Goal: Task Accomplishment & Management: Manage account settings

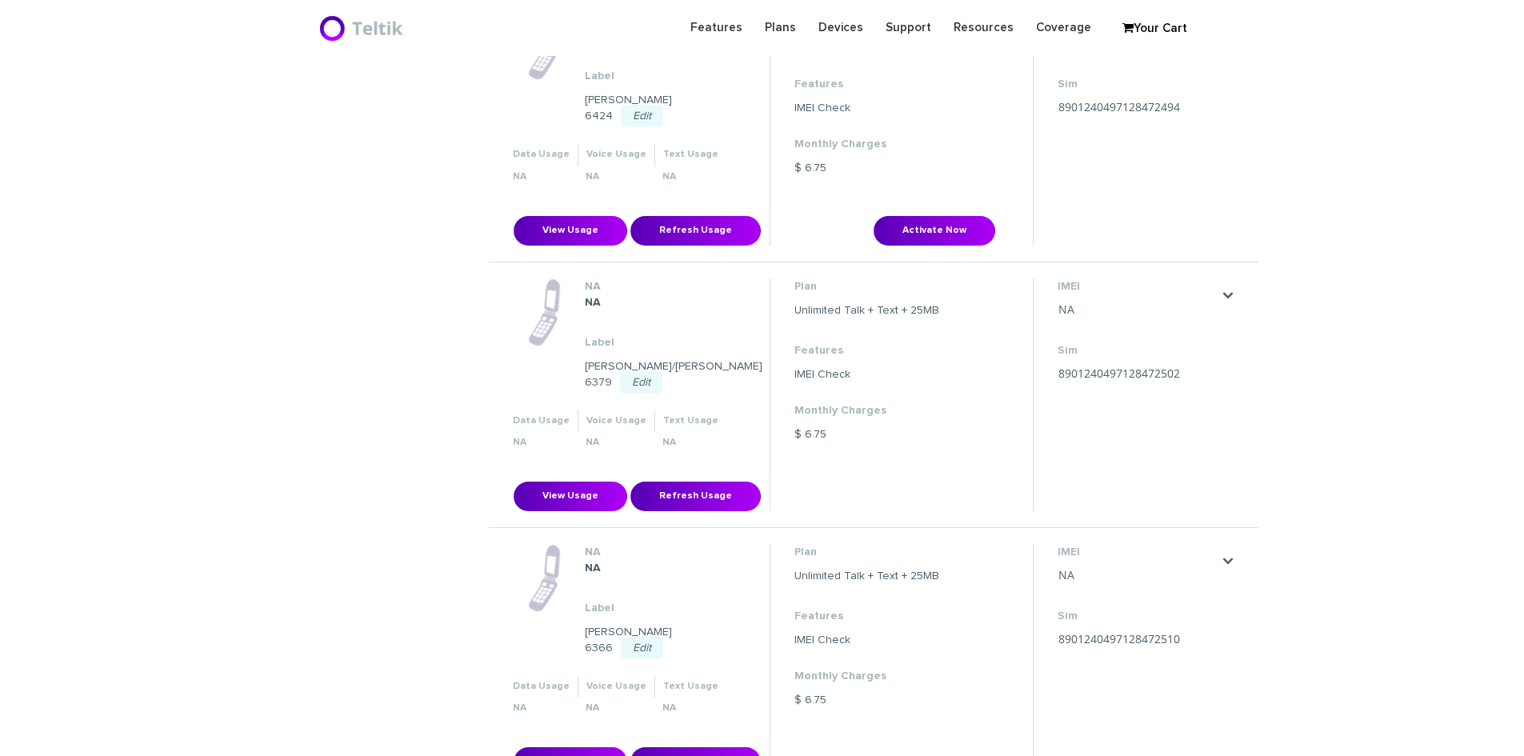
scroll to position [400, 0]
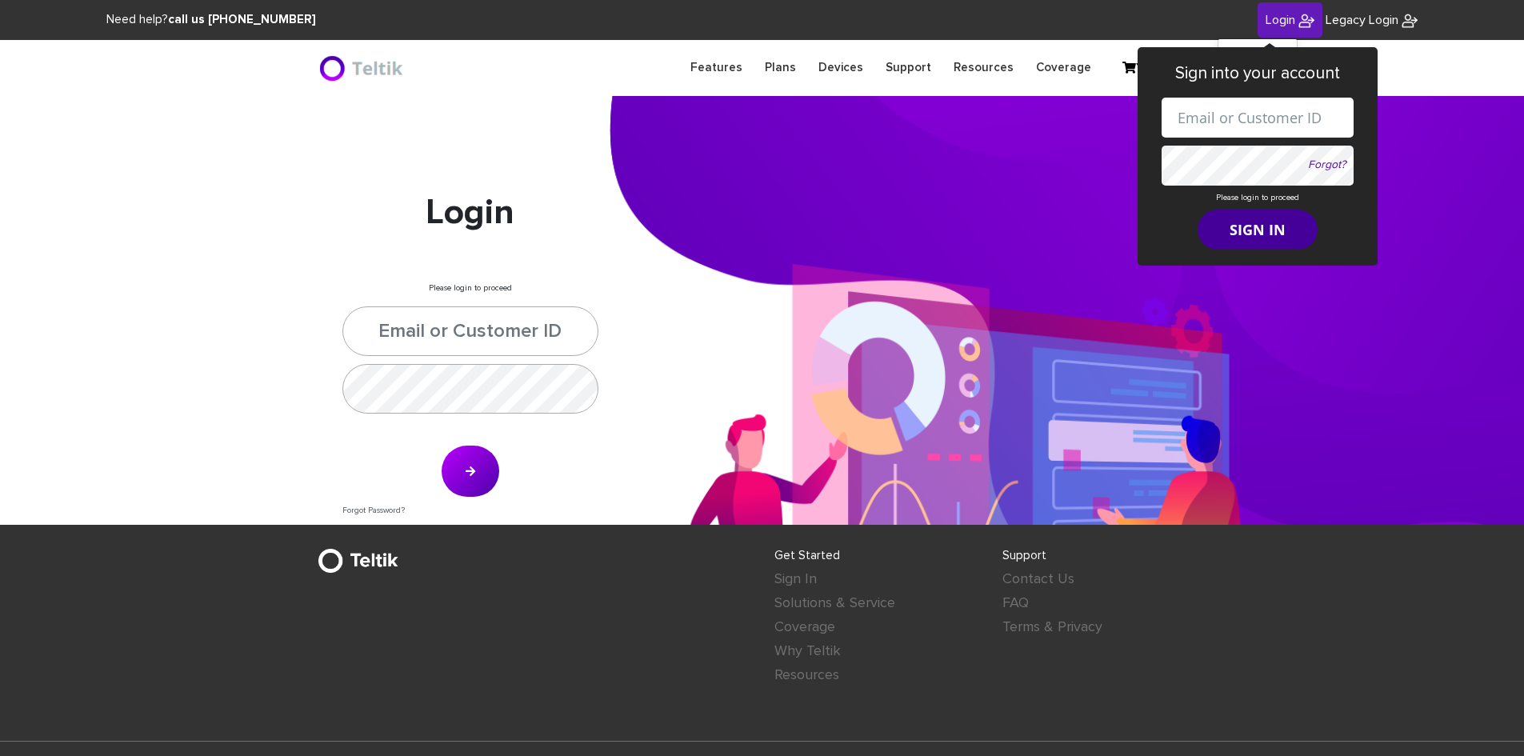
type input "esamuel@safetelecom.net"
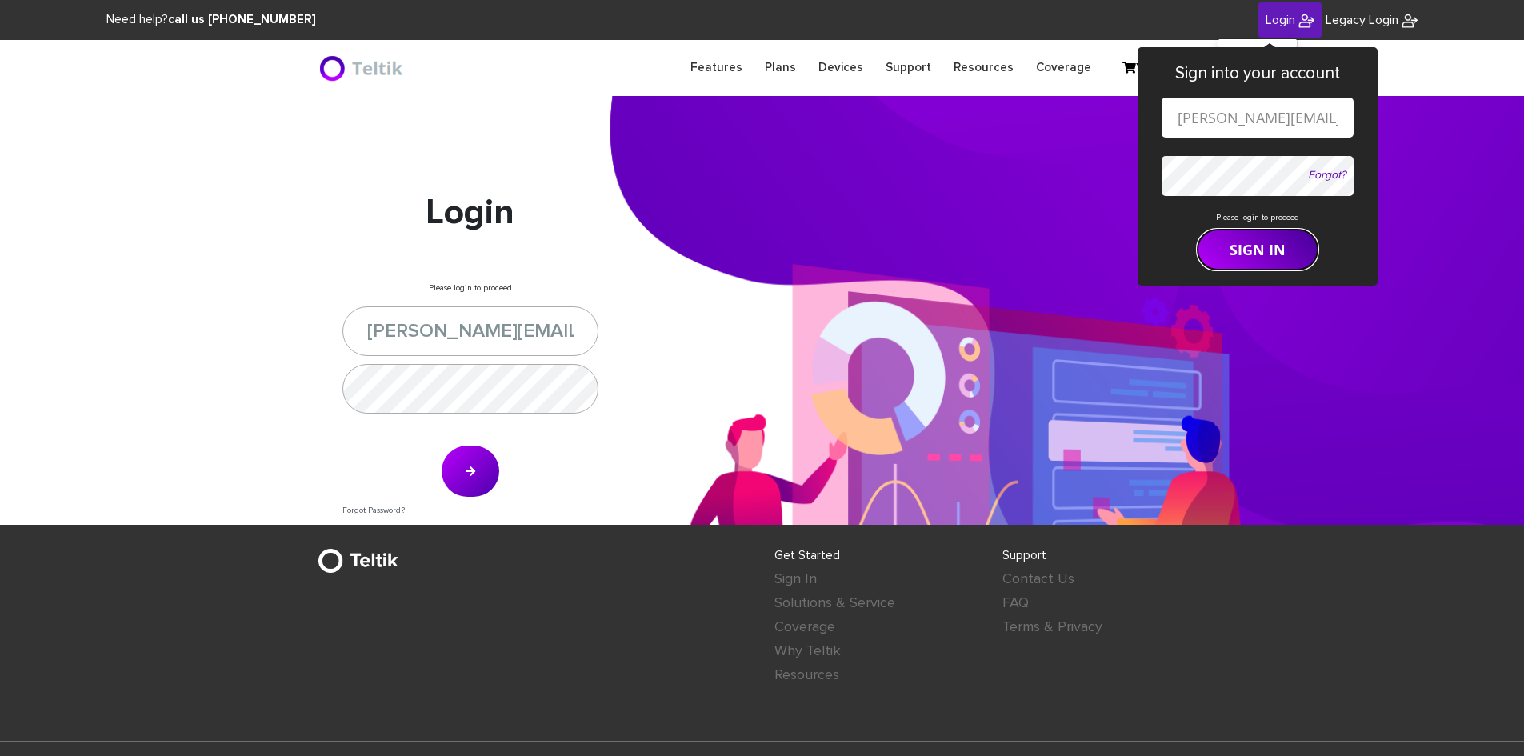
click at [1268, 219] on form "esamuel@safetelecom.net Forgot? Please login to proceed SIGN IN" at bounding box center [1257, 184] width 192 height 172
click at [1245, 253] on button "SIGN IN" at bounding box center [1257, 250] width 120 height 40
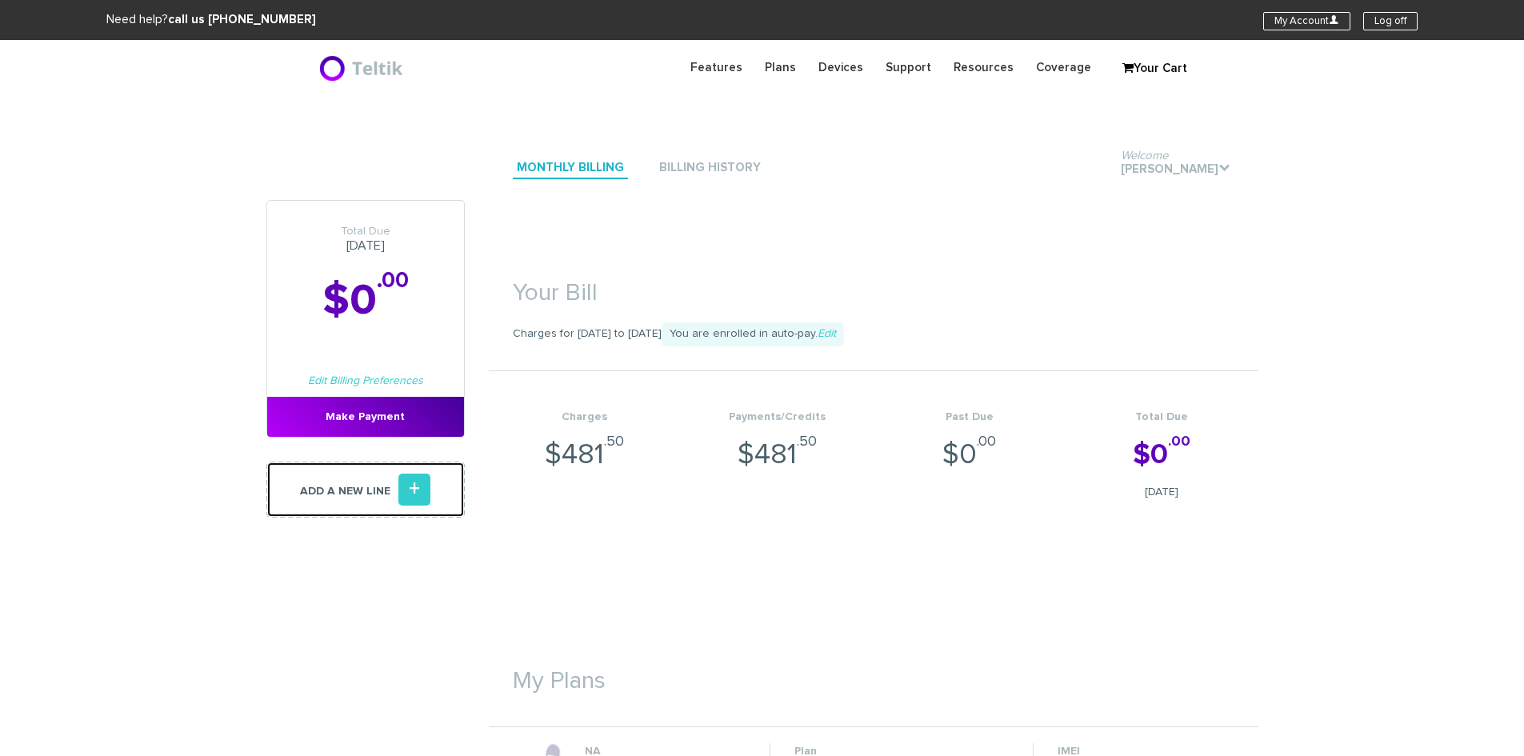
click at [382, 484] on link "Add a new line +" at bounding box center [365, 490] width 198 height 56
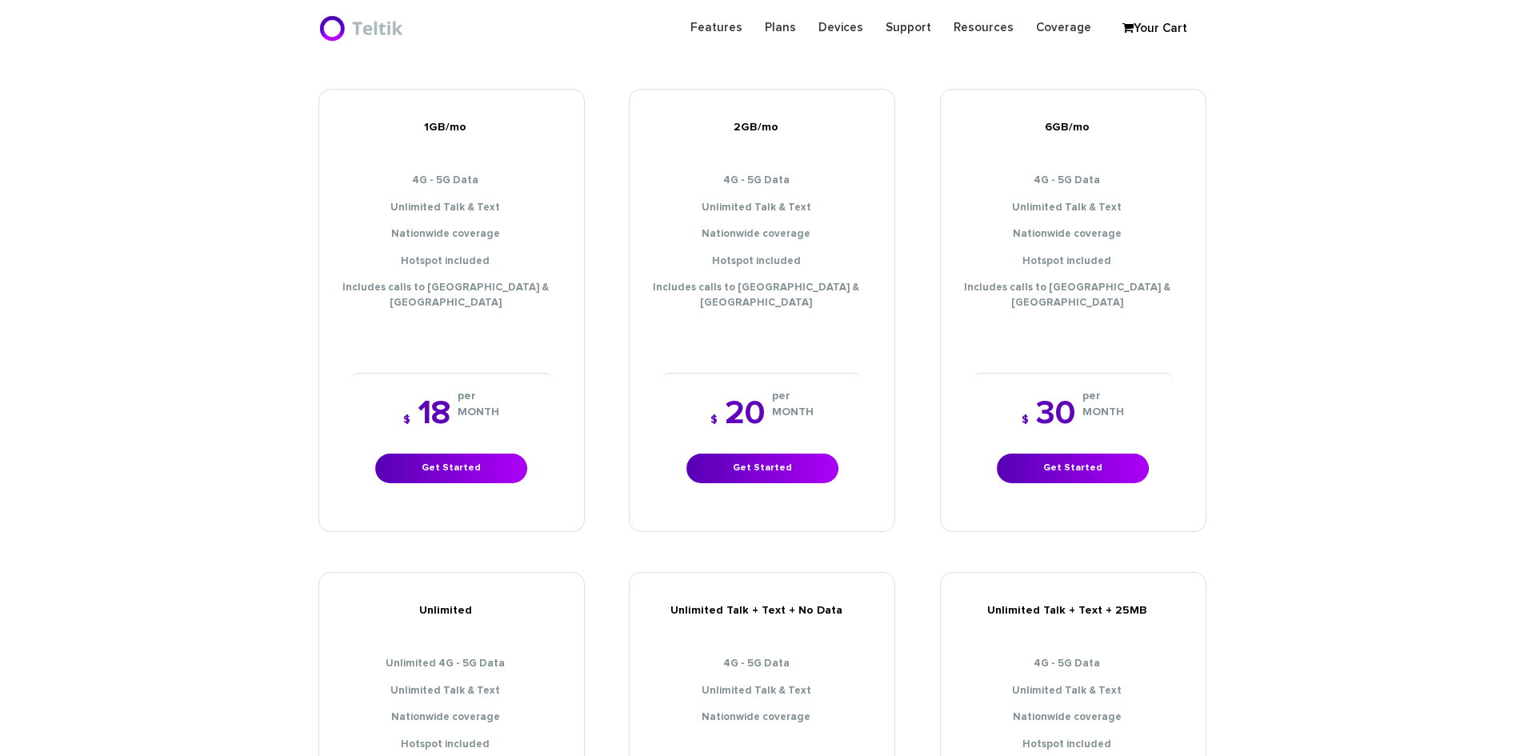
scroll to position [240, 0]
